Goal: Information Seeking & Learning: Learn about a topic

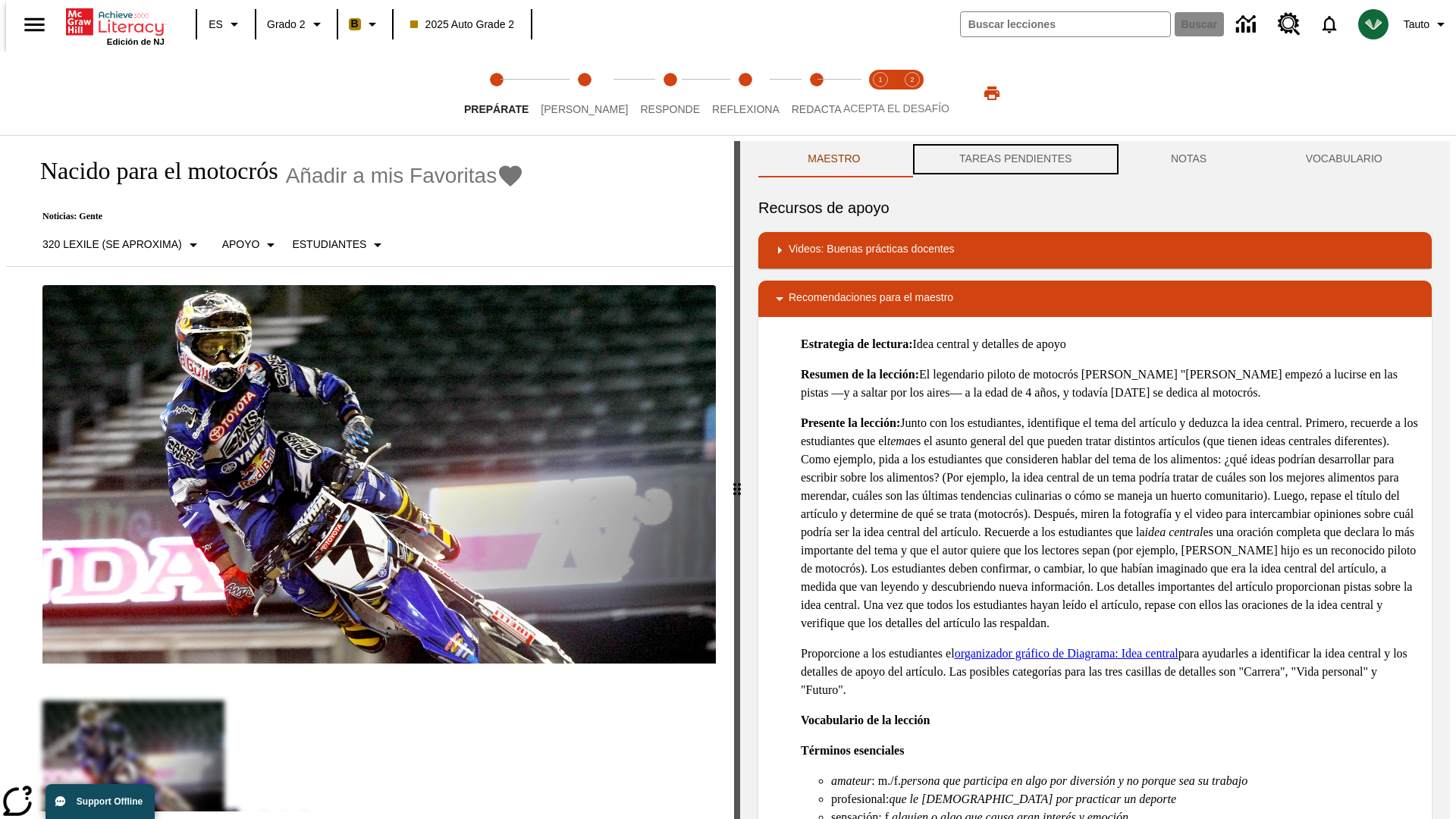
click at [1014, 159] on button "TAREAS PENDIENTES" at bounding box center [1015, 159] width 211 height 37
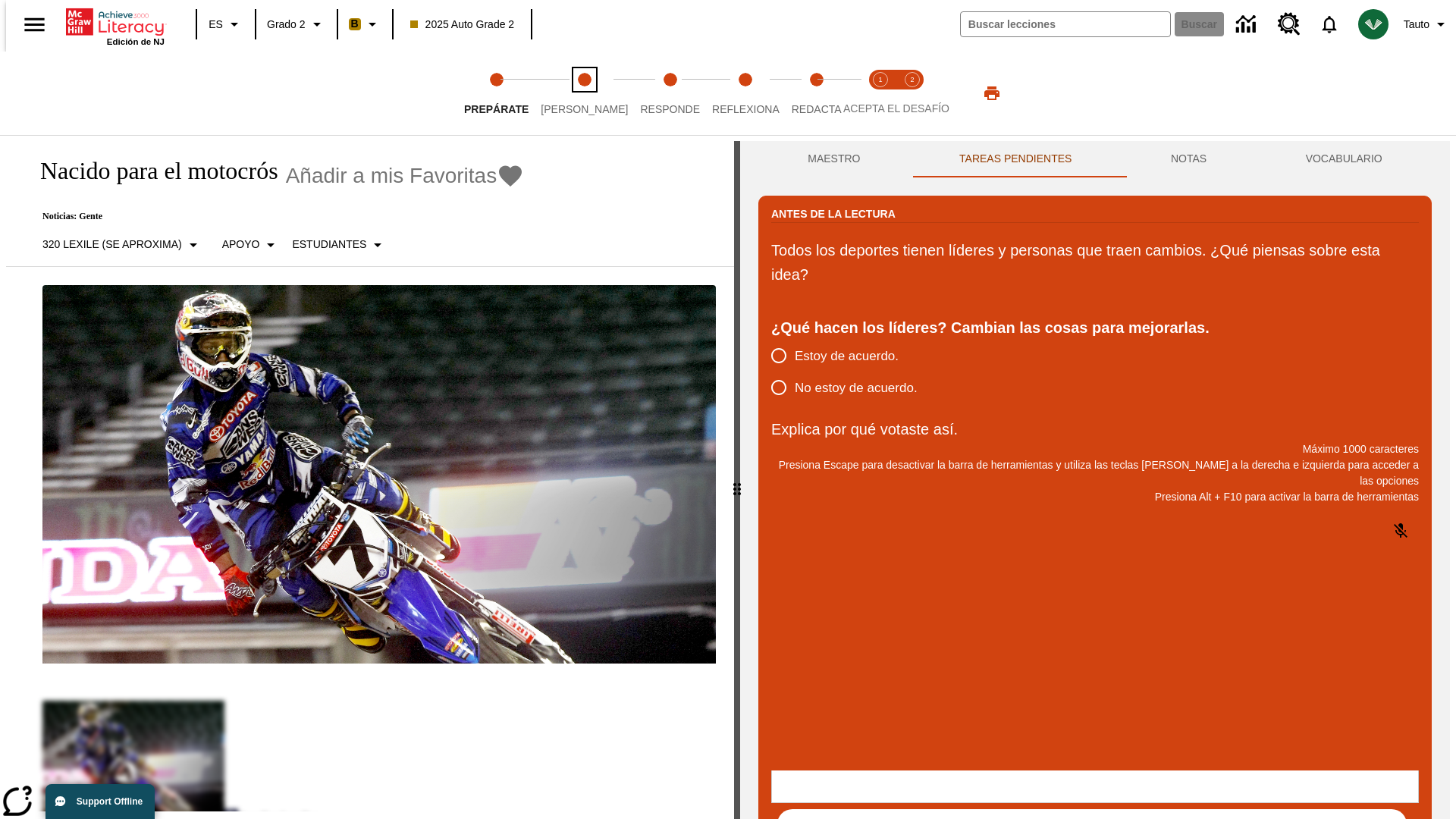
click at [572, 93] on span "[PERSON_NAME]" at bounding box center [584, 102] width 88 height 27
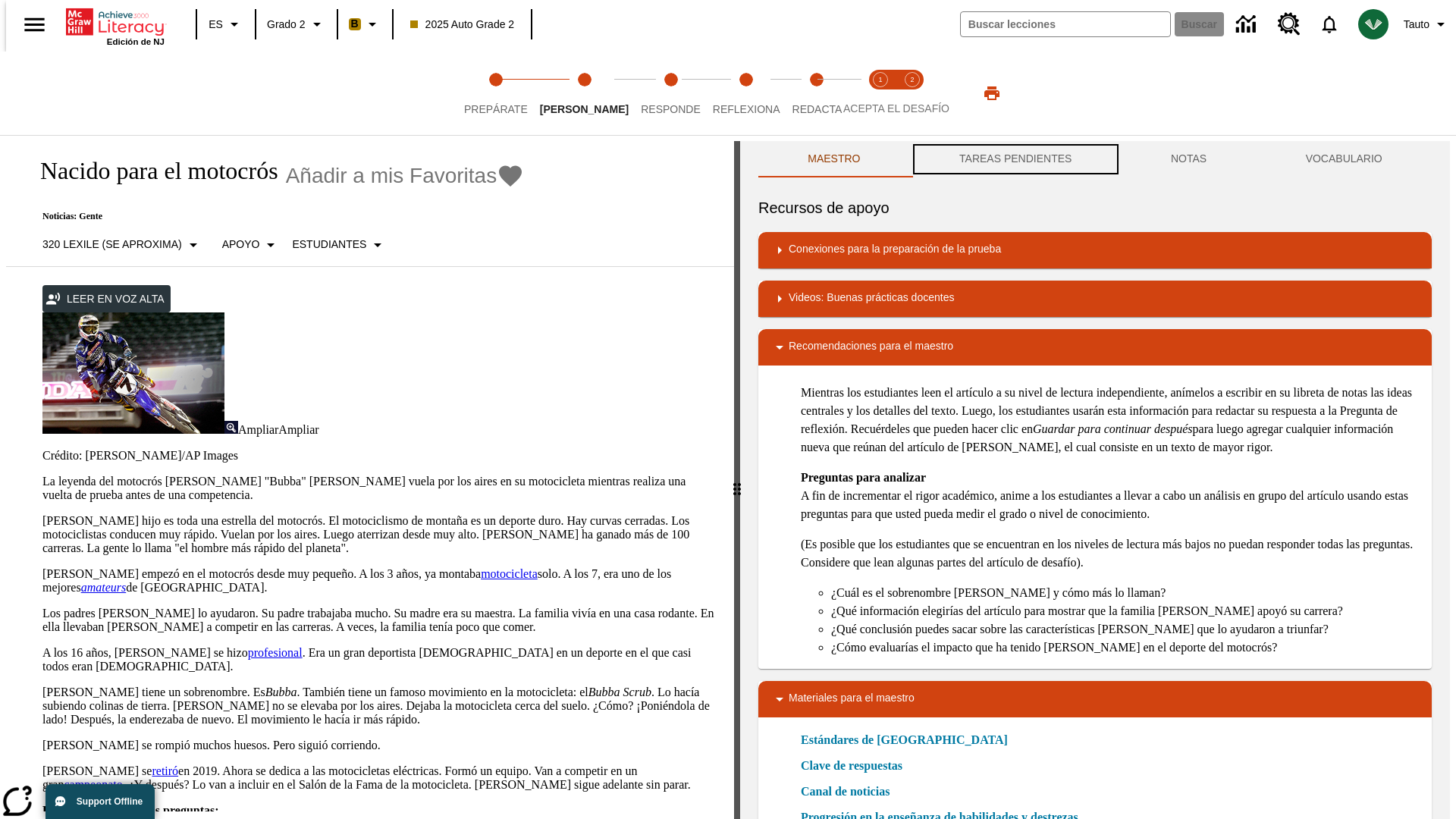
scroll to position [1, 0]
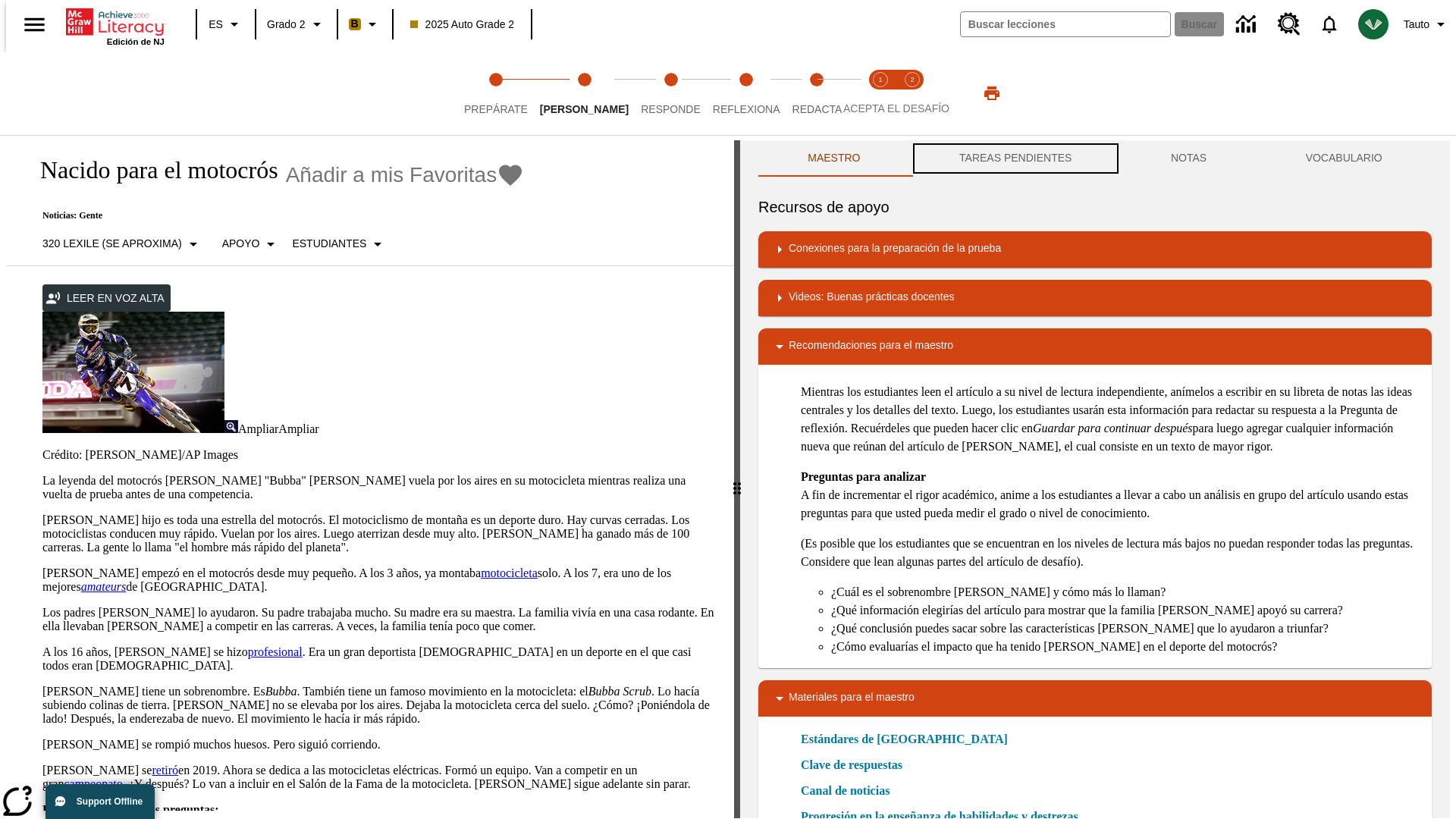
click at [1014, 159] on button "TAREAS PENDIENTES" at bounding box center [1015, 159] width 211 height 37
